Goal: Task Accomplishment & Management: Use online tool/utility

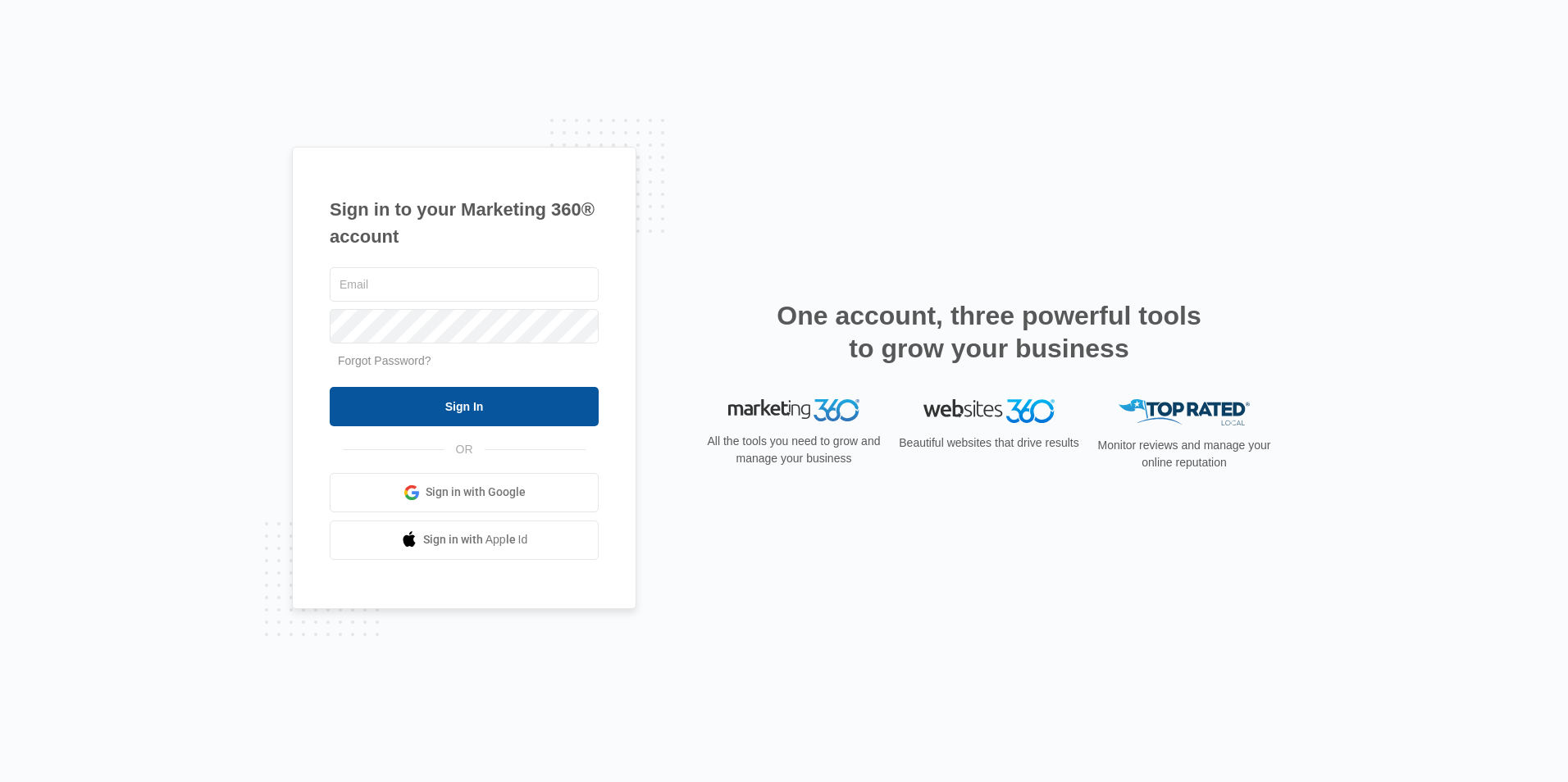
type input "[EMAIL_ADDRESS][DOMAIN_NAME]"
click at [423, 406] on input "Sign In" at bounding box center [464, 407] width 269 height 40
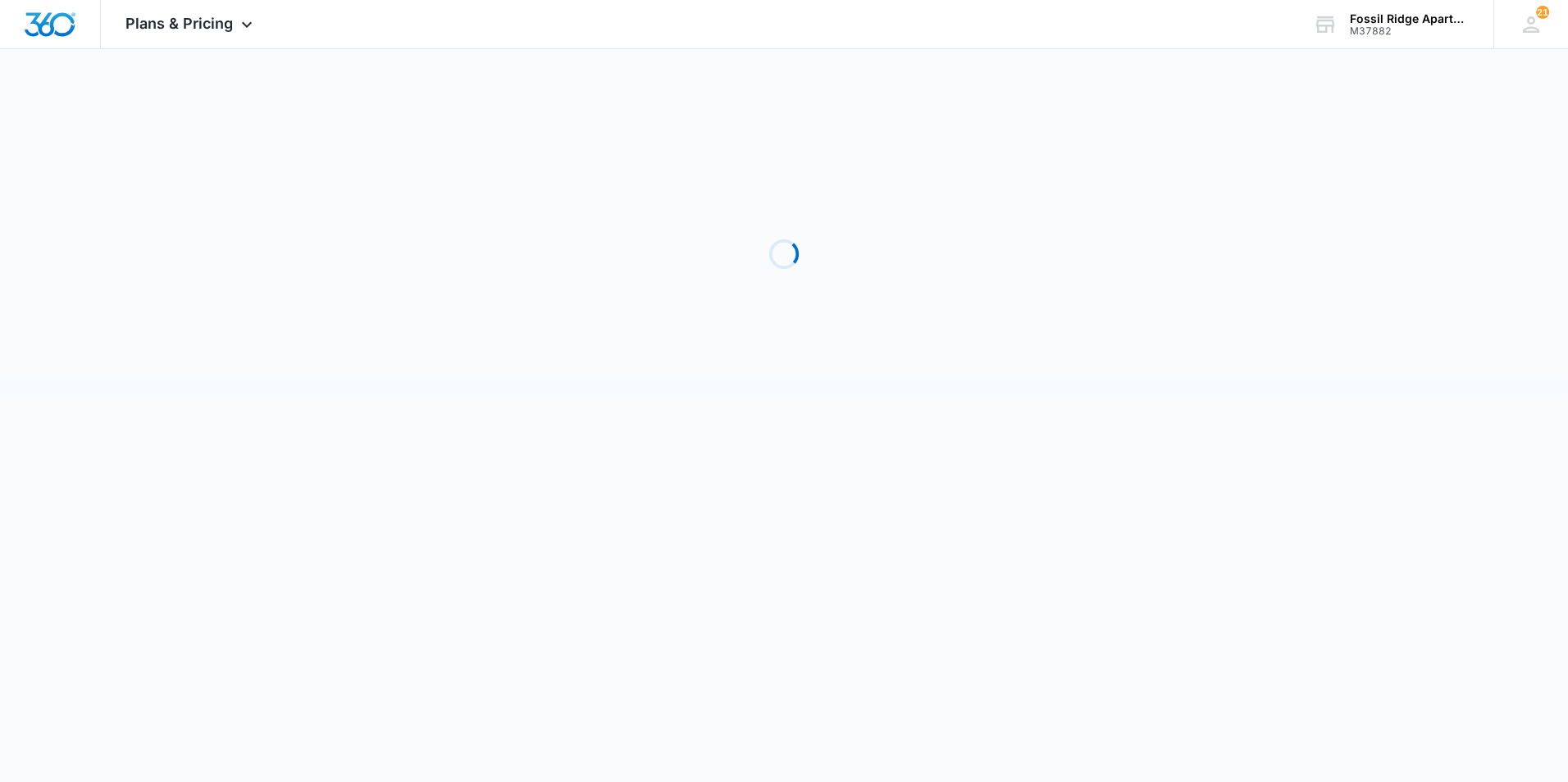
click at [516, 270] on div "Loading" at bounding box center [784, 254] width 656 height 246
click at [180, 34] on div "Plans & Pricing Apps Reputation Websites Forms CRM Email Social POS Content Ads…" at bounding box center [191, 24] width 181 height 49
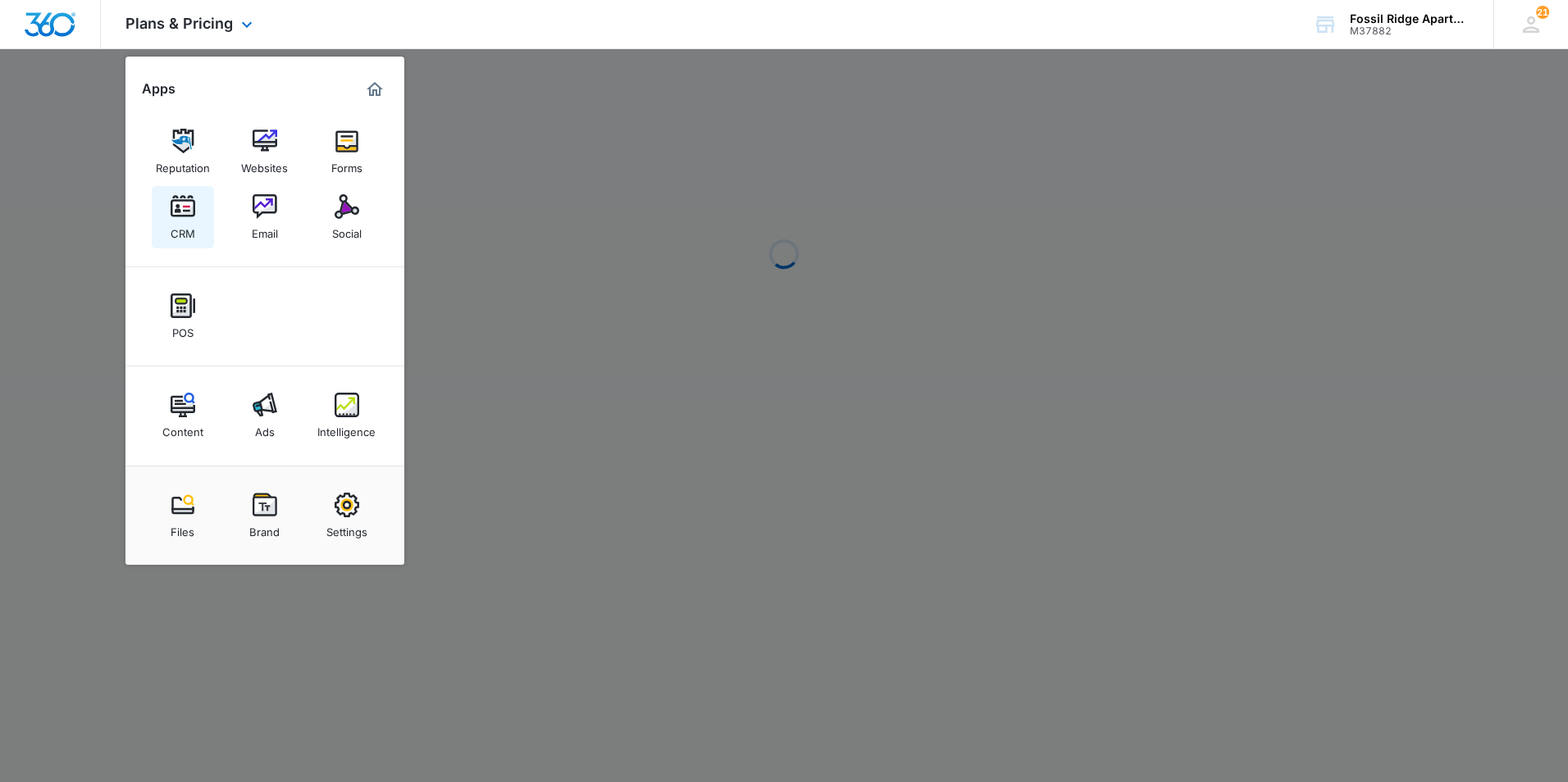
click at [174, 212] on img at bounding box center [183, 206] width 24 height 24
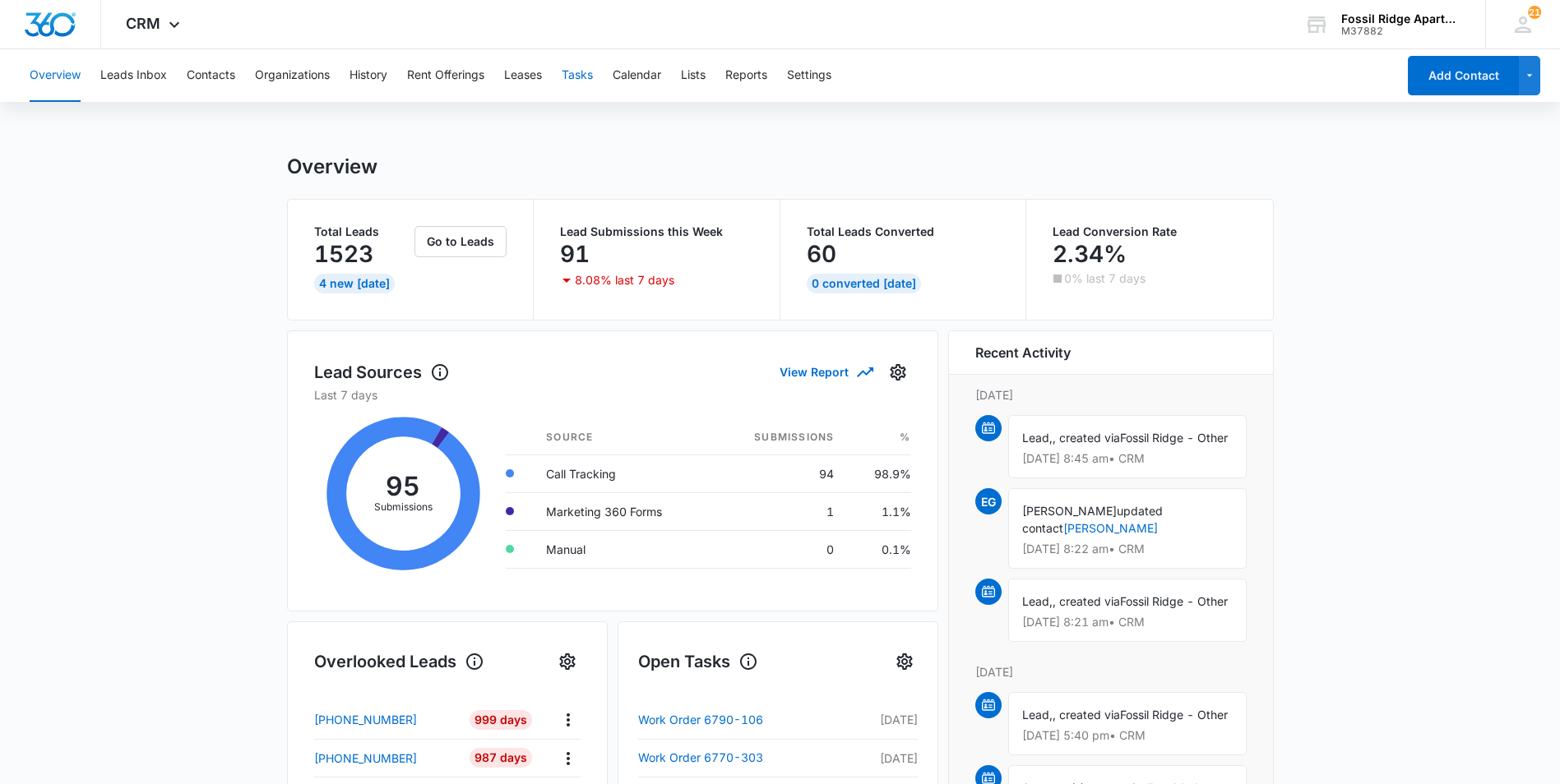
click at [571, 76] on button "Tasks" at bounding box center [577, 76] width 32 height 52
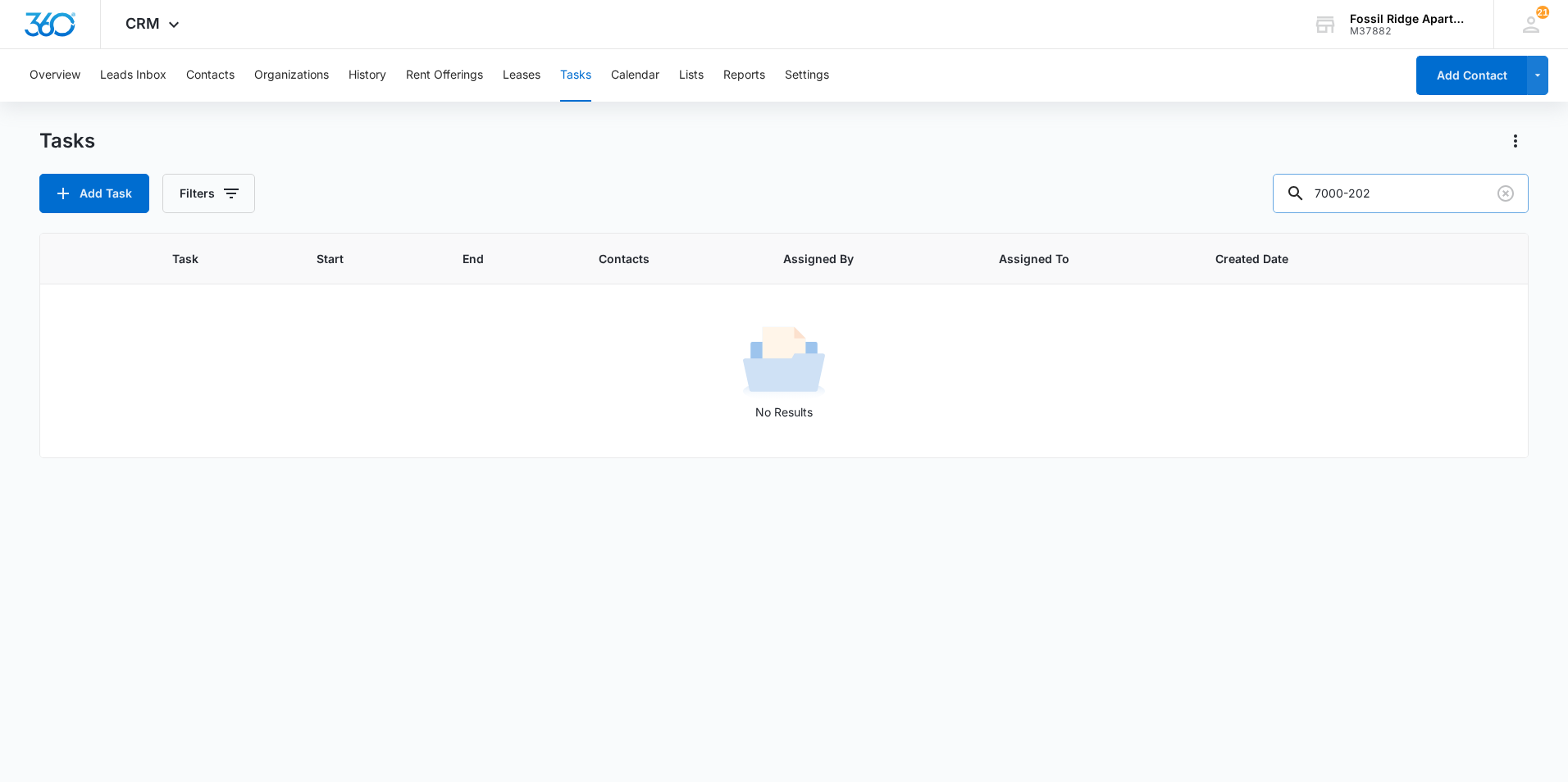
click at [1385, 196] on input "7000-202" at bounding box center [1401, 193] width 256 height 40
type input "7"
